Goal: Task Accomplishment & Management: Complete application form

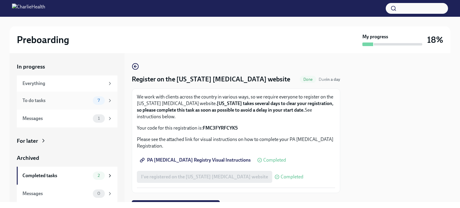
click at [94, 98] on span "7" at bounding box center [98, 100] width 9 height 4
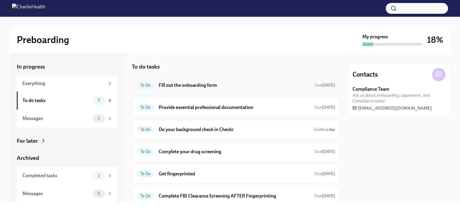
click at [209, 82] on h6 "Fill out the onboarding form" at bounding box center [234, 85] width 151 height 7
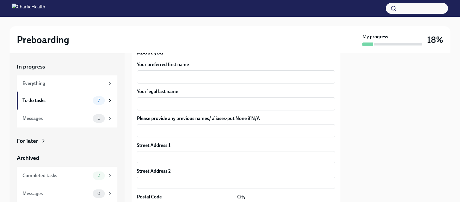
scroll to position [97, 0]
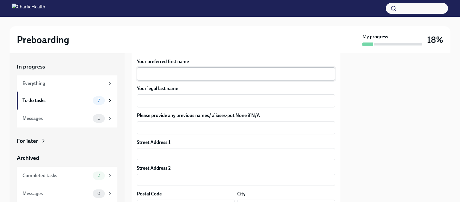
click at [180, 77] on textarea "Your preferred first name" at bounding box center [236, 73] width 191 height 7
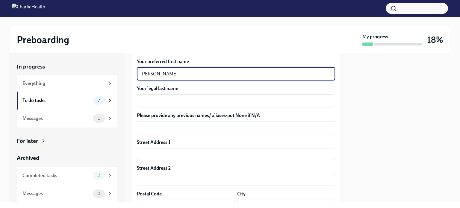
type textarea "[PERSON_NAME]"
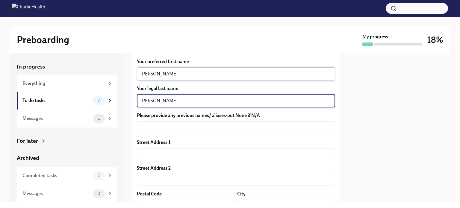
type textarea "[PERSON_NAME]"
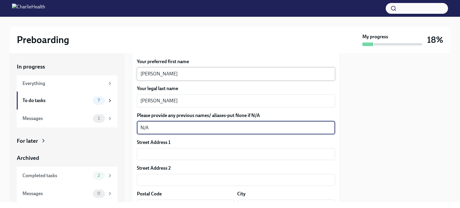
type textarea "N/A"
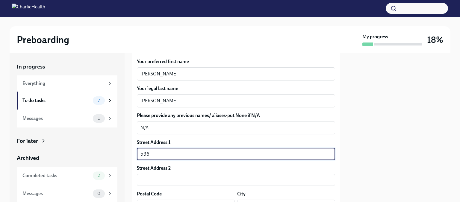
type input "[STREET_ADDRESS]"
type input "#63"
type input "10032"
type input "[US_STATE]"
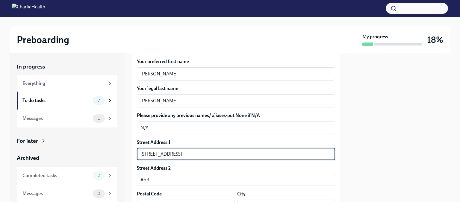
type input "US"
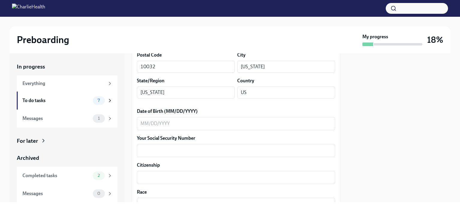
scroll to position [243, 0]
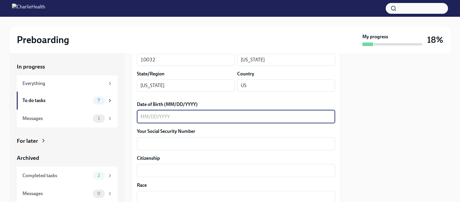
click at [167, 119] on textarea "Date of Birth (MM/DD/YYYY)" at bounding box center [236, 116] width 191 height 7
click at [167, 119] on textarea "01071993" at bounding box center [236, 116] width 191 height 7
type textarea "[DATE]"
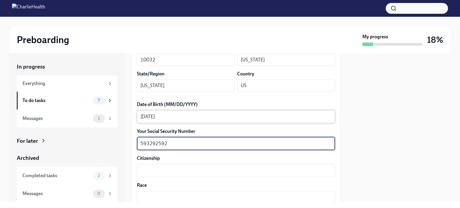
scroll to position [281, 0]
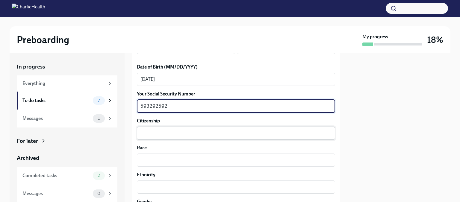
type textarea "593292592"
click at [152, 131] on textarea "Citizenship" at bounding box center [236, 133] width 191 height 7
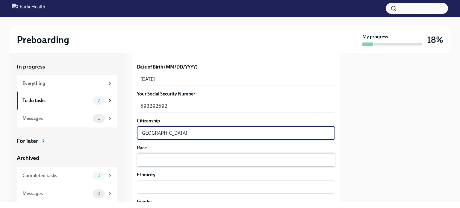
type textarea "[GEOGRAPHIC_DATA]"
click at [157, 159] on textarea "Race" at bounding box center [236, 160] width 191 height 7
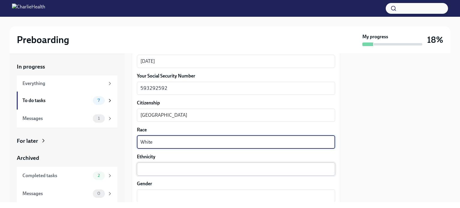
type textarea "White"
click at [151, 171] on textarea "Ethnicity" at bounding box center [236, 169] width 191 height 7
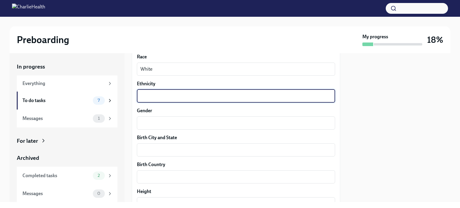
scroll to position [372, 0]
type textarea "Italian"
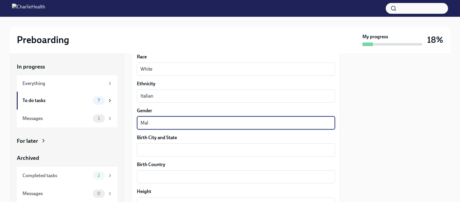
click at [156, 126] on textarea "Mal" at bounding box center [236, 123] width 191 height 7
type textarea "[DEMOGRAPHIC_DATA]"
click at [157, 147] on textarea "Birth City and State" at bounding box center [236, 150] width 191 height 7
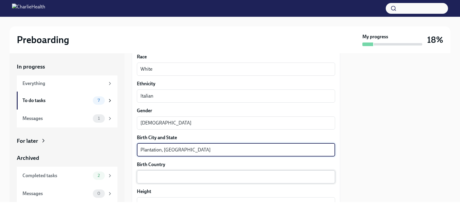
type textarea "Plantation, [GEOGRAPHIC_DATA]"
click at [153, 180] on textarea "Birth Country" at bounding box center [236, 177] width 191 height 7
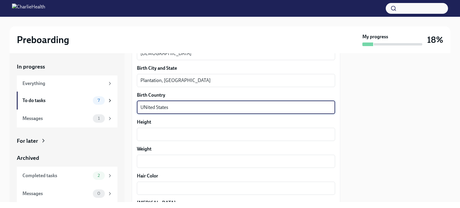
scroll to position [453, 0]
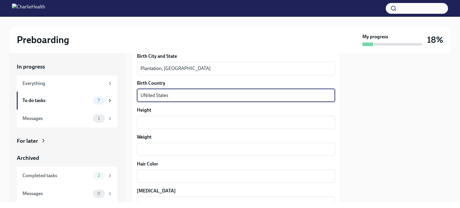
click at [145, 93] on textarea "UNited States" at bounding box center [236, 95] width 191 height 7
type textarea "[GEOGRAPHIC_DATA]"
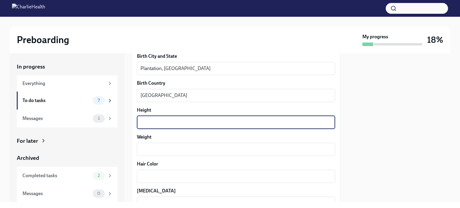
click at [146, 124] on textarea "Height" at bounding box center [236, 122] width 191 height 7
type textarea "5'10""
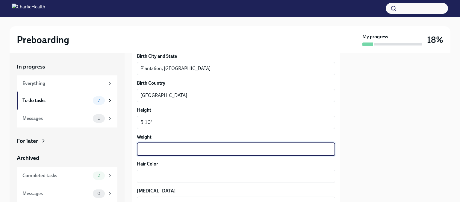
click at [153, 152] on textarea "Weight" at bounding box center [236, 149] width 191 height 7
type textarea "180"
click at [149, 174] on textarea "Hair Color" at bounding box center [236, 176] width 191 height 7
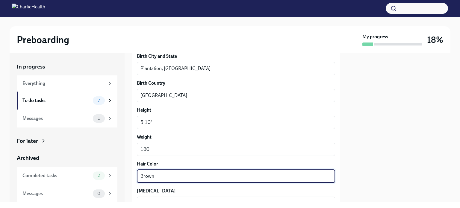
type textarea "Brown"
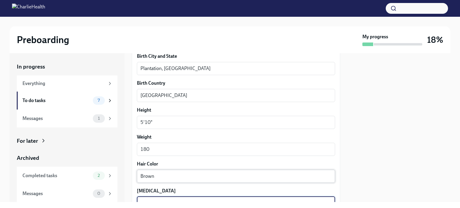
scroll to position [457, 0]
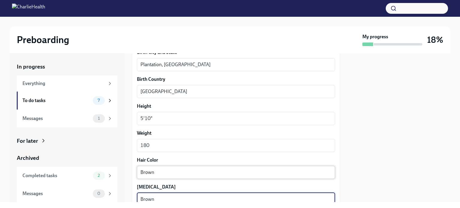
type textarea "Brown"
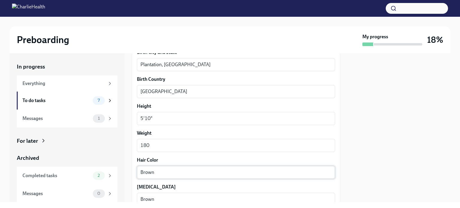
scroll to position [555, 0]
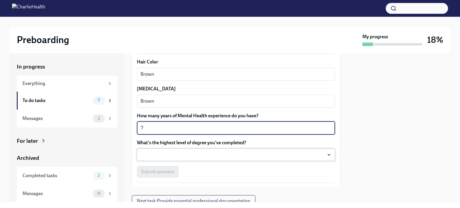
type textarea "7"
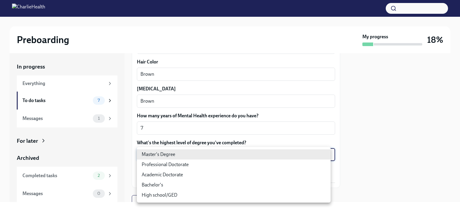
click at [173, 149] on body "Preboarding My progress 18% In progress Everything To do tasks 7 Messages 1 For…" at bounding box center [230, 104] width 460 height 208
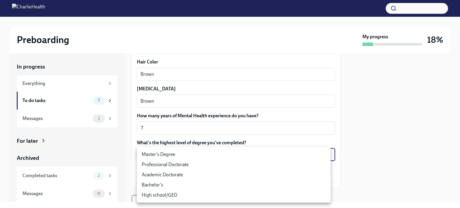
click at [177, 157] on li "Master's Degree" at bounding box center [234, 155] width 194 height 10
type input "2vBr-ghkD"
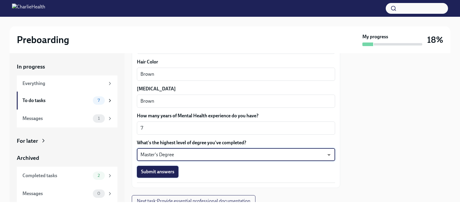
click at [171, 174] on span "Submit answers" at bounding box center [157, 172] width 33 height 6
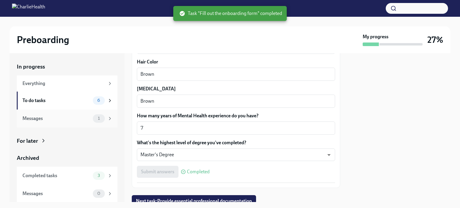
click at [93, 122] on div "1" at bounding box center [99, 118] width 12 height 8
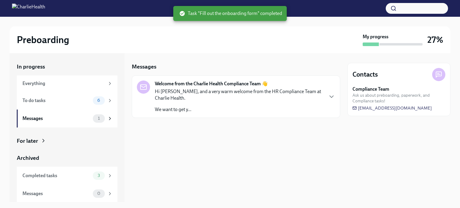
click at [196, 92] on p "Hi [PERSON_NAME], and a very warm welcome from the HR Compliance Team at Charli…" at bounding box center [239, 94] width 168 height 13
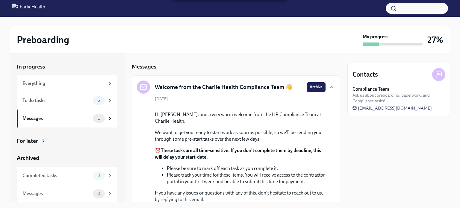
scroll to position [79, 0]
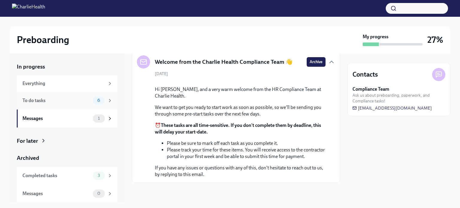
click at [59, 100] on div "To do tasks" at bounding box center [56, 100] width 68 height 7
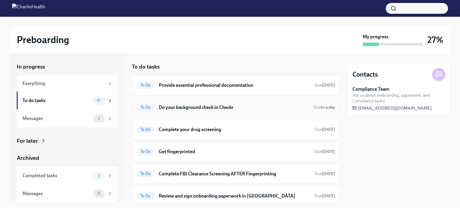
click at [243, 113] on div "To Do Do your background check in Checkr Due in a day" at bounding box center [236, 108] width 209 height 20
click at [208, 108] on h6 "Do your background check in Checkr" at bounding box center [234, 107] width 150 height 7
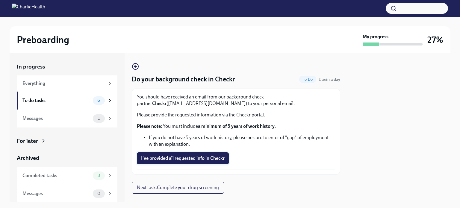
click at [202, 156] on span "I've provided all requested info in Checkr" at bounding box center [183, 159] width 84 height 6
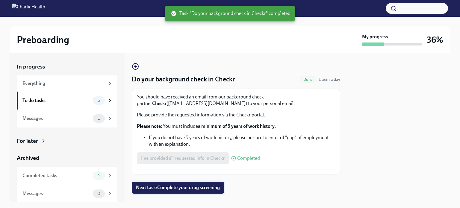
click at [191, 189] on span "Next task : Complete your drug screening" at bounding box center [178, 188] width 84 height 6
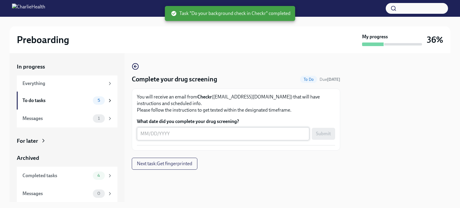
click at [216, 133] on textarea "What date did you complete your drug screening?" at bounding box center [223, 133] width 165 height 7
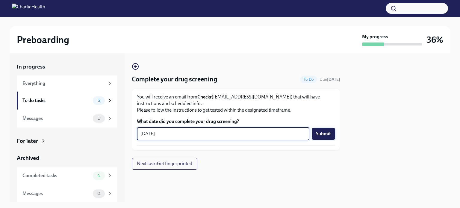
type textarea "[DATE]"
click at [319, 134] on span "Submit" at bounding box center [323, 134] width 15 height 6
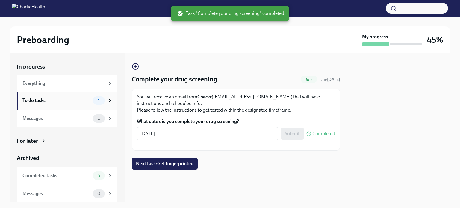
click at [99, 95] on div "To do tasks 4" at bounding box center [67, 101] width 101 height 18
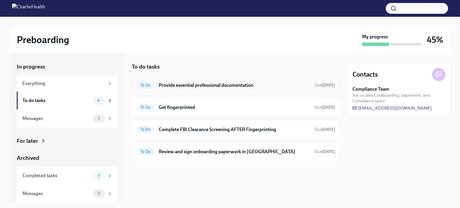
click at [191, 79] on div "To Do Provide essential professional documentation Due [DATE]" at bounding box center [236, 86] width 209 height 20
click at [189, 86] on h6 "Provide essential professional documentation" at bounding box center [234, 85] width 151 height 7
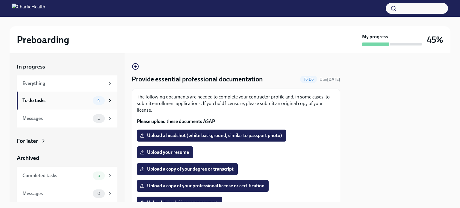
click at [83, 102] on div "To do tasks" at bounding box center [56, 100] width 68 height 7
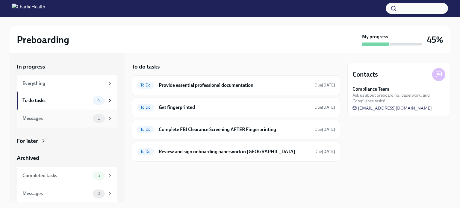
click at [85, 118] on div "Messages" at bounding box center [56, 118] width 68 height 7
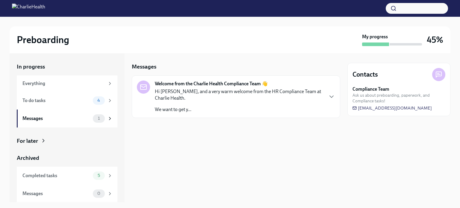
click at [211, 100] on p "Hi [PERSON_NAME], and a very warm welcome from the HR Compliance Team at Charli…" at bounding box center [239, 94] width 168 height 13
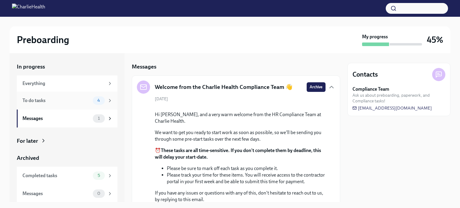
click at [84, 102] on div "To do tasks" at bounding box center [56, 100] width 68 height 7
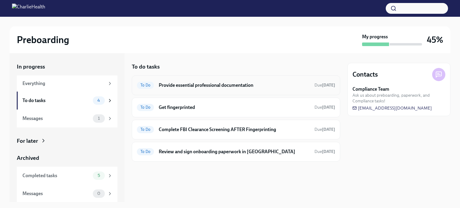
click at [247, 84] on h6 "Provide essential professional documentation" at bounding box center [234, 85] width 151 height 7
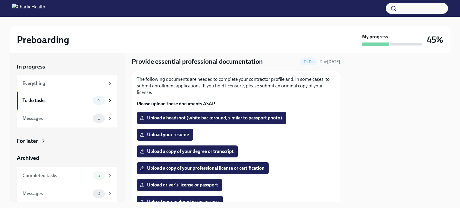
scroll to position [17, 0]
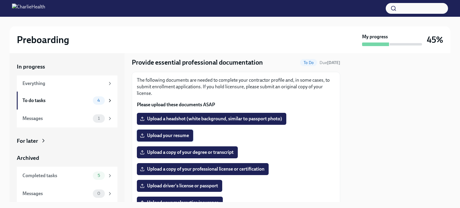
click at [168, 140] on label "Upload your resume" at bounding box center [165, 136] width 56 height 12
click at [0, 0] on input "Upload your resume" at bounding box center [0, 0] width 0 height 0
click at [235, 152] on label "Upload a copy of your degree or transcript" at bounding box center [187, 153] width 101 height 12
click at [0, 0] on input "Upload a copy of your degree or transcript" at bounding box center [0, 0] width 0 height 0
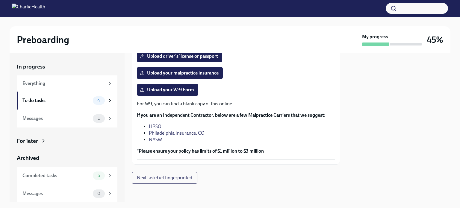
scroll to position [146, 0]
click at [171, 173] on button "Next task : Get fingerprinted" at bounding box center [165, 178] width 66 height 12
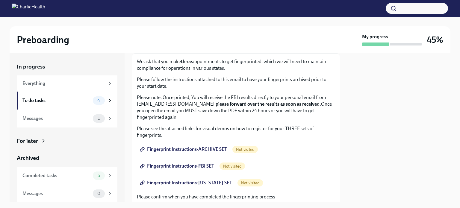
scroll to position [37, 0]
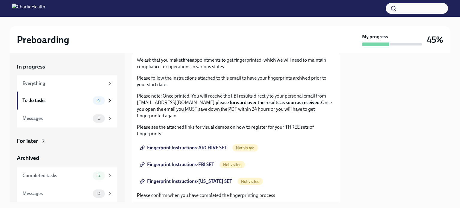
click at [190, 147] on span "Fingerprint Instructions-ARCHIVE SET" at bounding box center [184, 148] width 86 height 6
